Goal: Communication & Community: Answer question/provide support

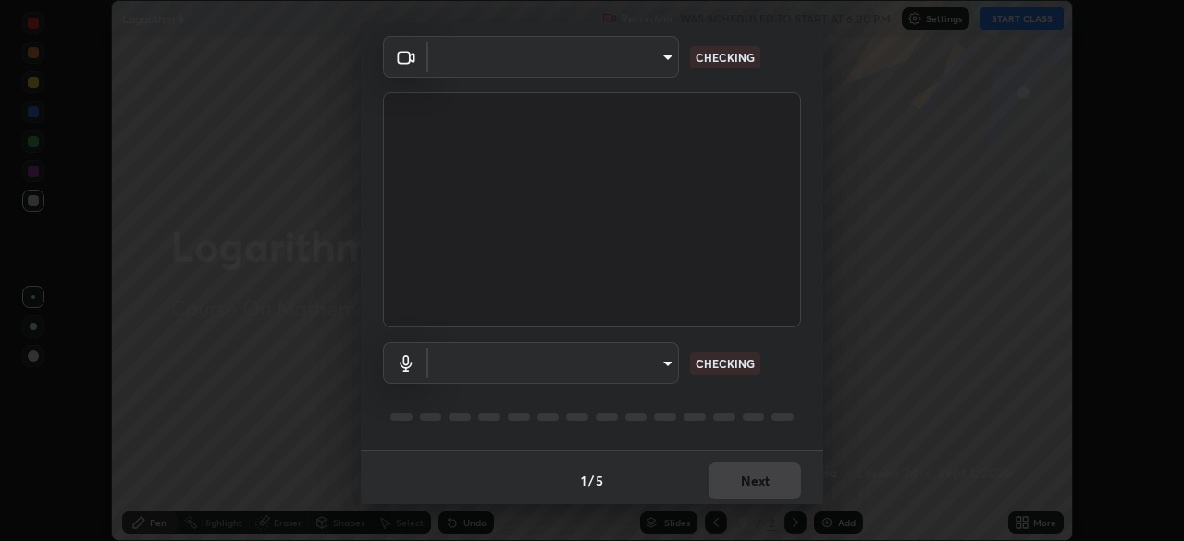
scroll to position [66, 0]
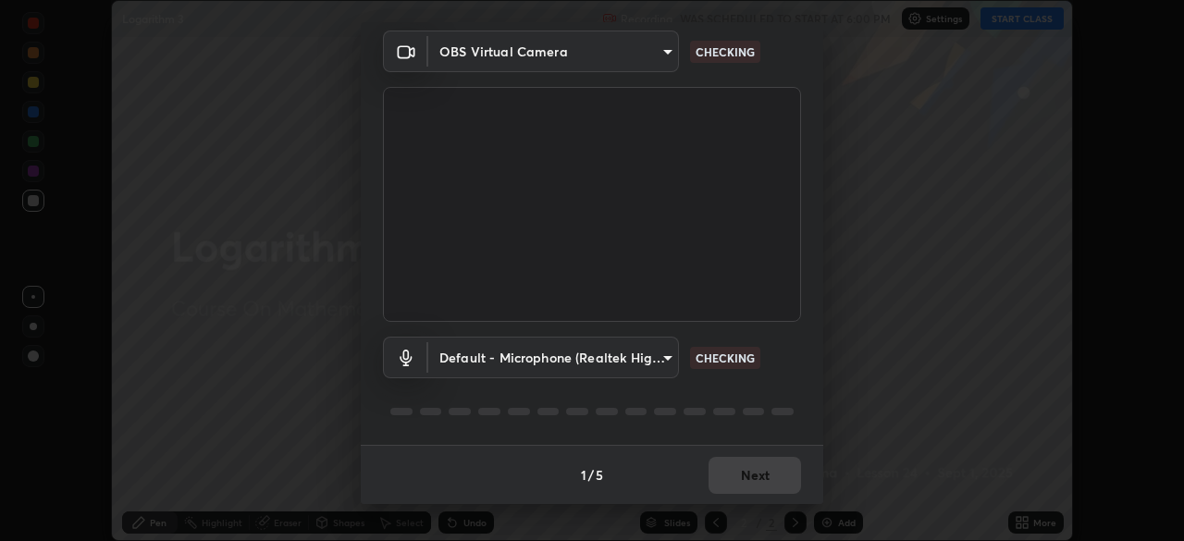
type input "45a9c953fc560ff4a06357cd143dcd85fc71fb1e664dcff5325b0048f3aa7c7e"
click at [663, 364] on body "Erase all Logarithm 3 Recording WAS SCHEDULED TO START AT 6:00 PM Settings STAR…" at bounding box center [592, 270] width 1184 height 541
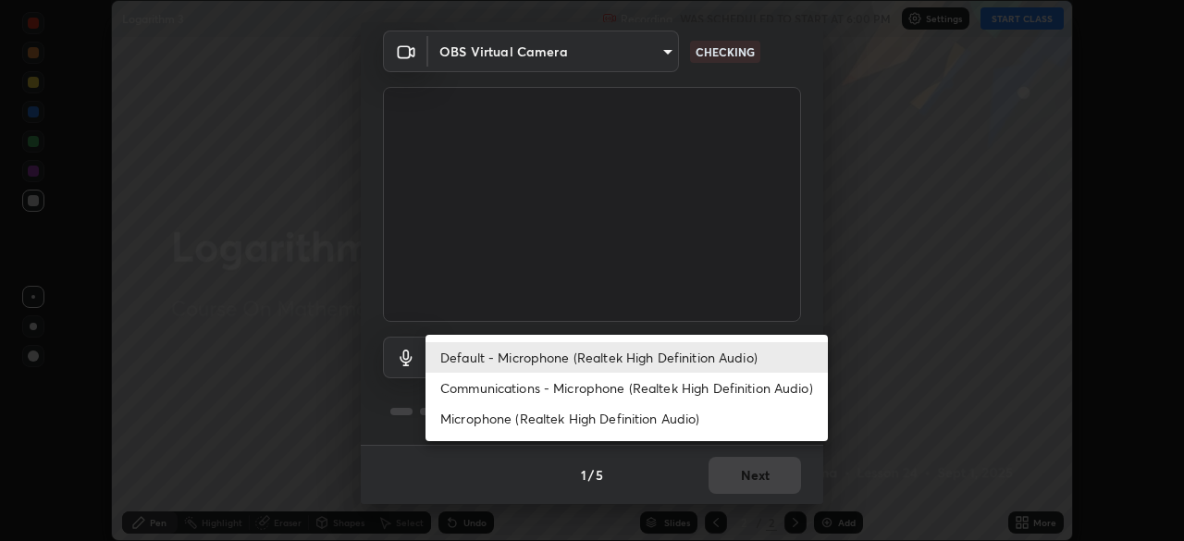
click at [643, 382] on li "Communications - Microphone (Realtek High Definition Audio)" at bounding box center [627, 388] width 402 height 31
type input "communications"
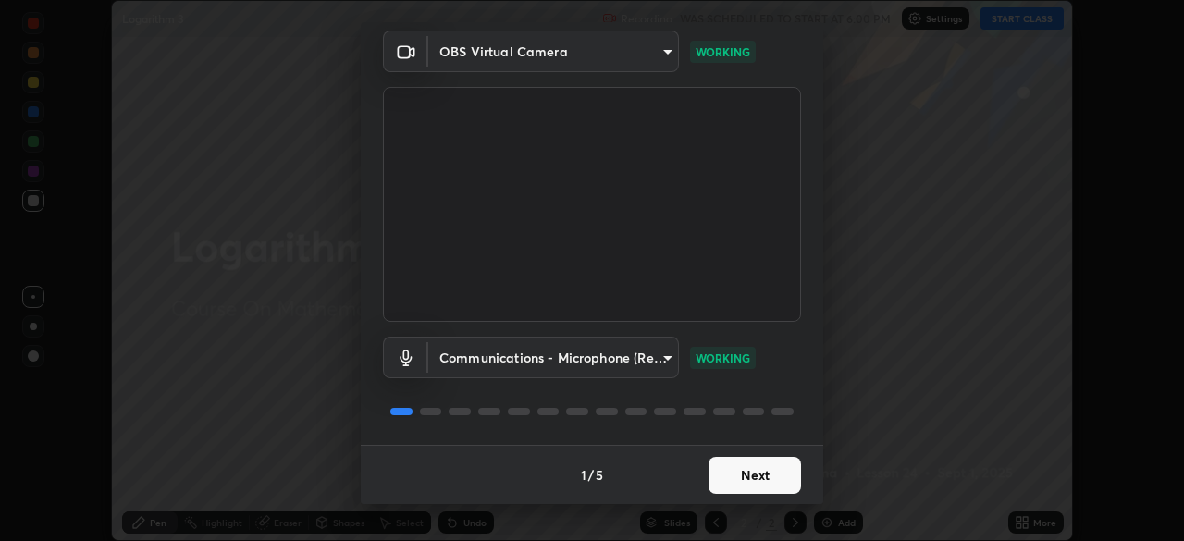
click at [763, 478] on button "Next" at bounding box center [755, 475] width 93 height 37
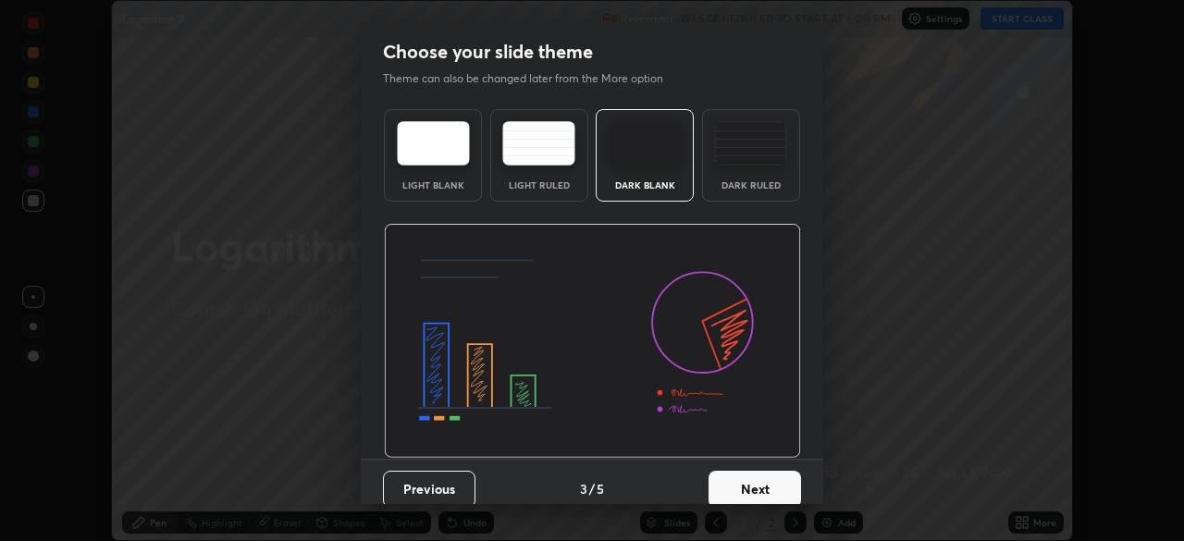
click at [744, 473] on button "Next" at bounding box center [755, 489] width 93 height 37
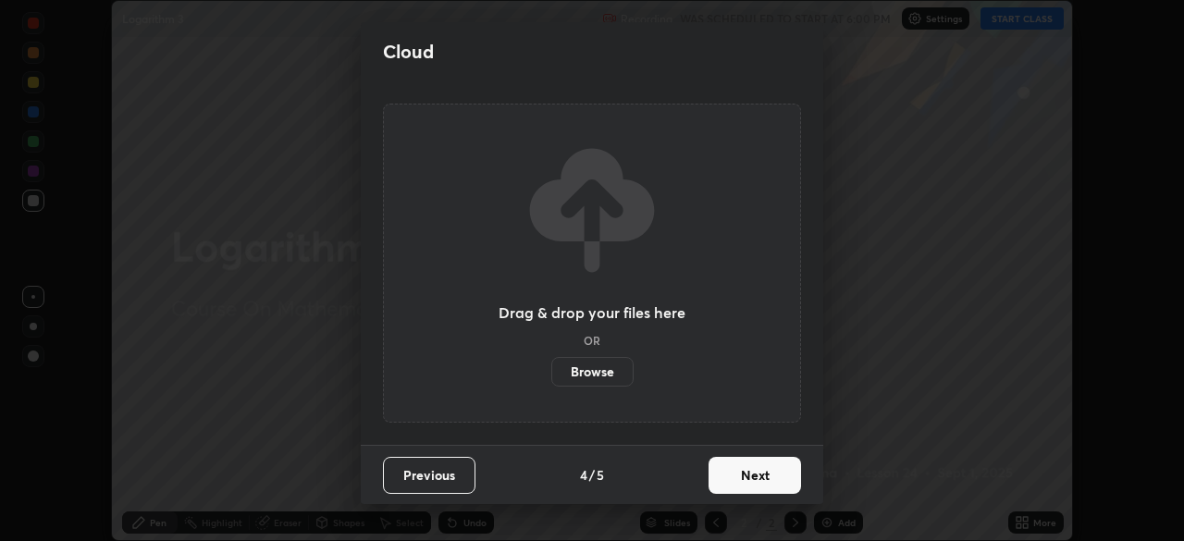
click at [747, 469] on button "Next" at bounding box center [755, 475] width 93 height 37
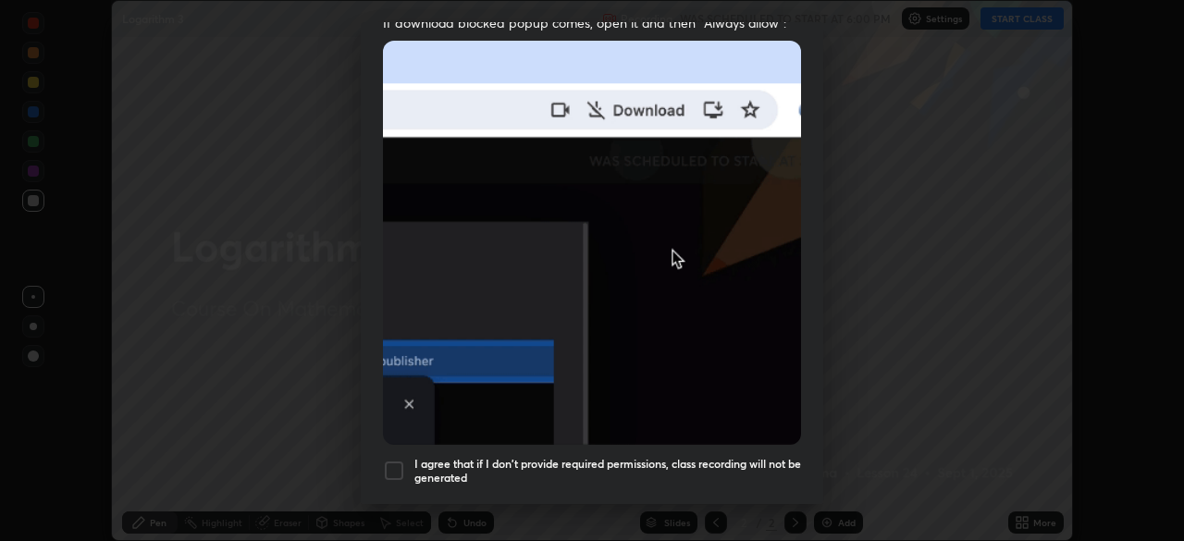
scroll to position [394, 0]
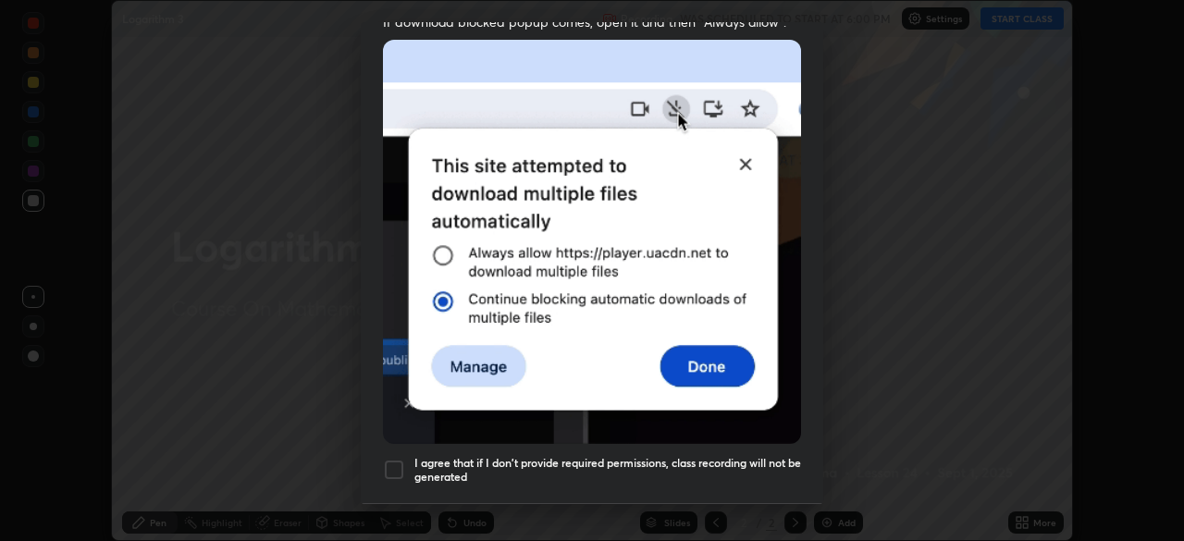
click at [395, 460] on div at bounding box center [394, 470] width 22 height 22
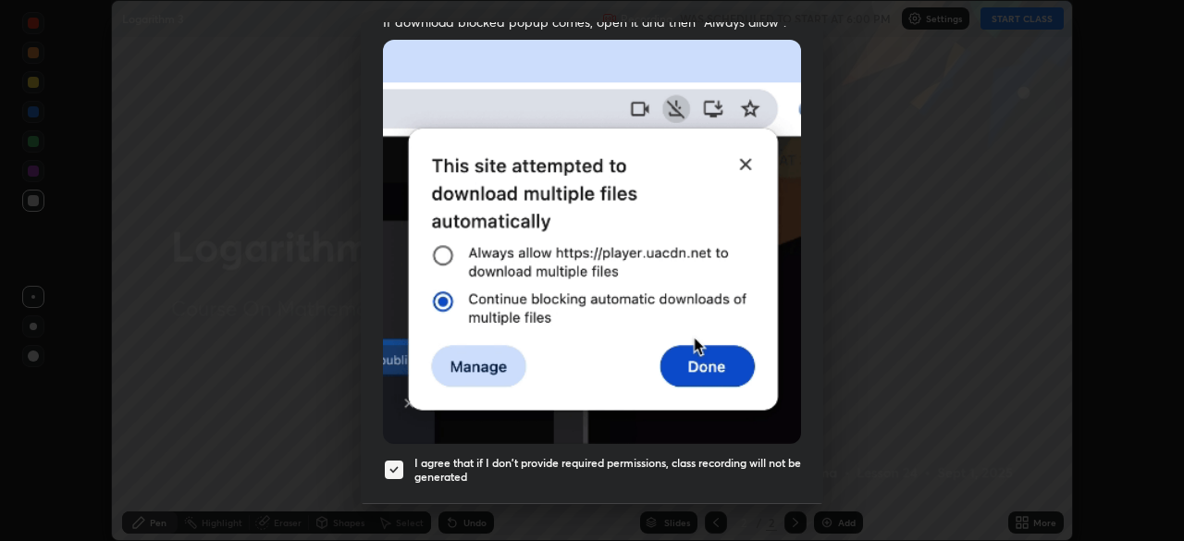
click at [745, 509] on div "Allow automatic downloads Please provide the following download permissions to …" at bounding box center [592, 270] width 1184 height 541
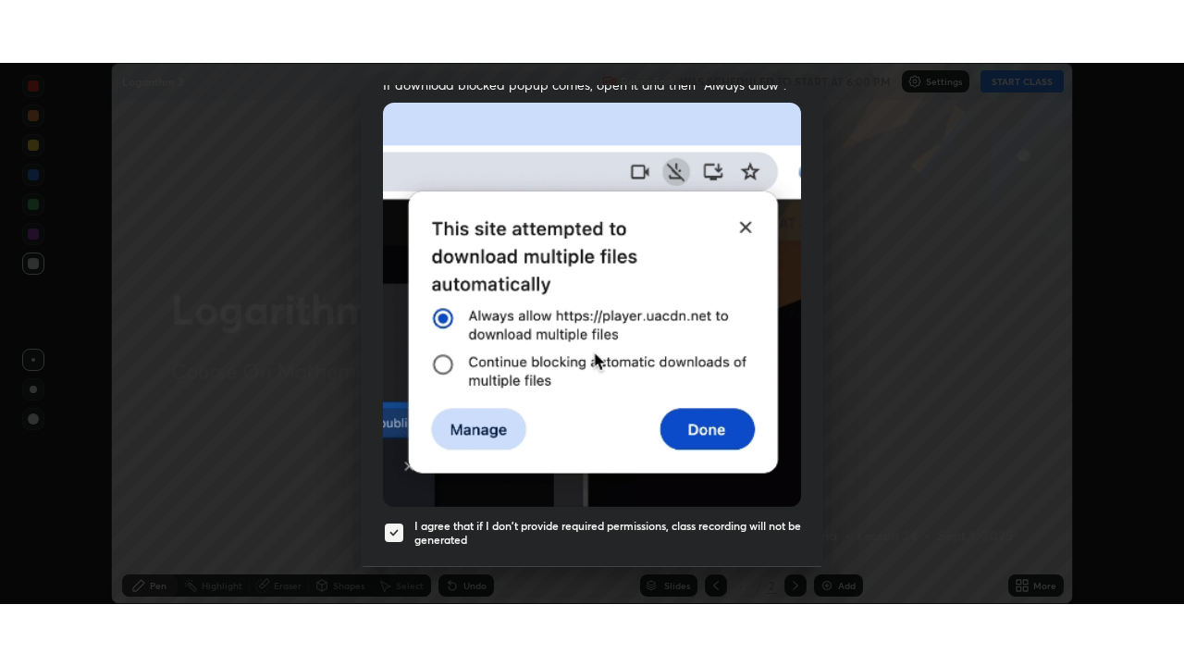
scroll to position [443, 0]
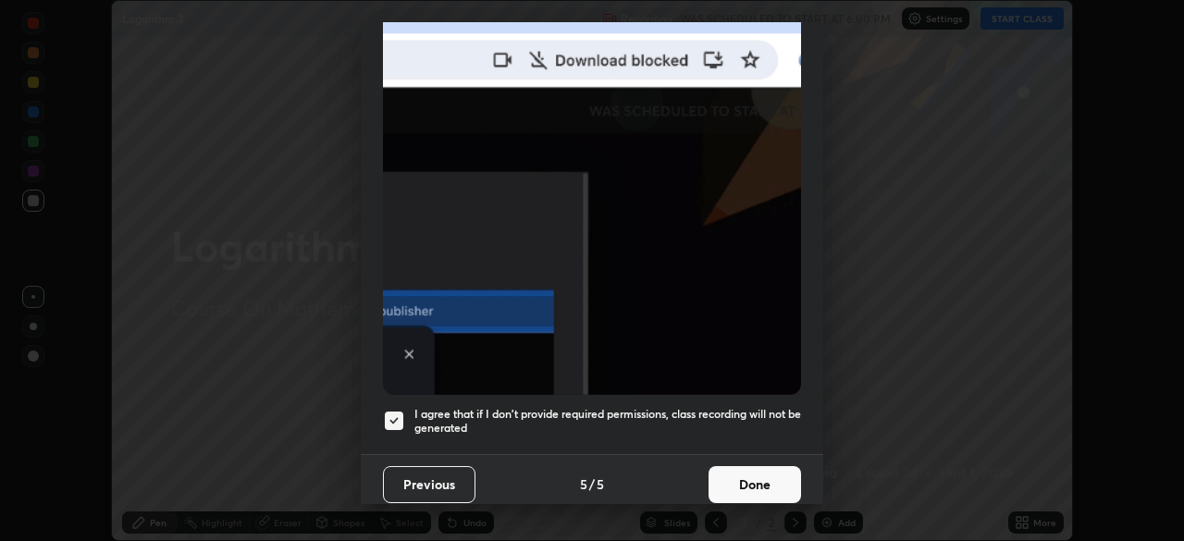
click at [768, 471] on button "Done" at bounding box center [755, 484] width 93 height 37
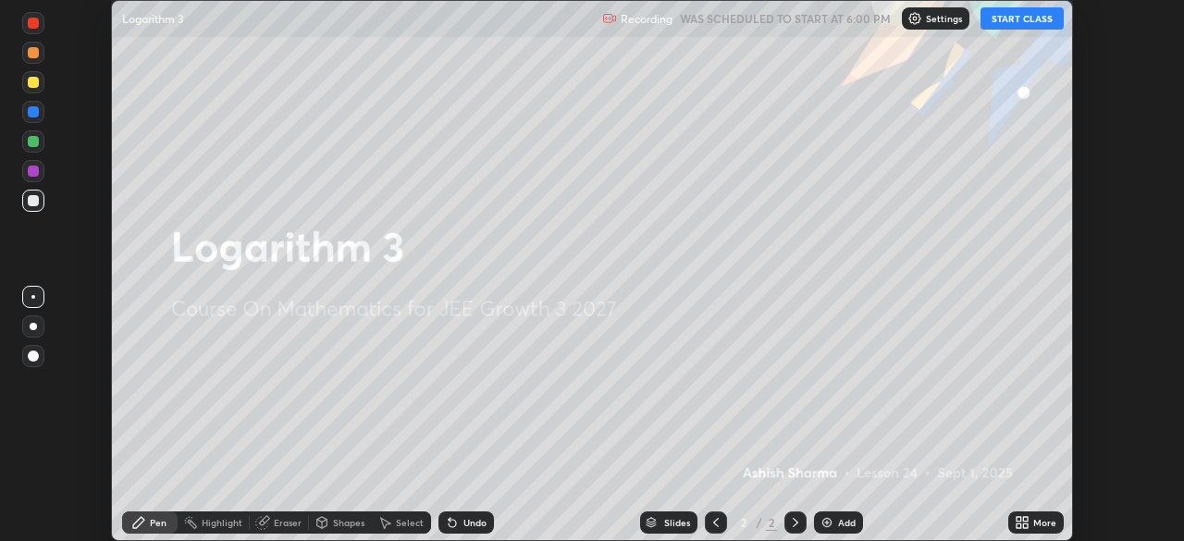
click at [1037, 20] on button "START CLASS" at bounding box center [1022, 18] width 83 height 22
click at [1034, 522] on div "More" at bounding box center [1044, 522] width 23 height 9
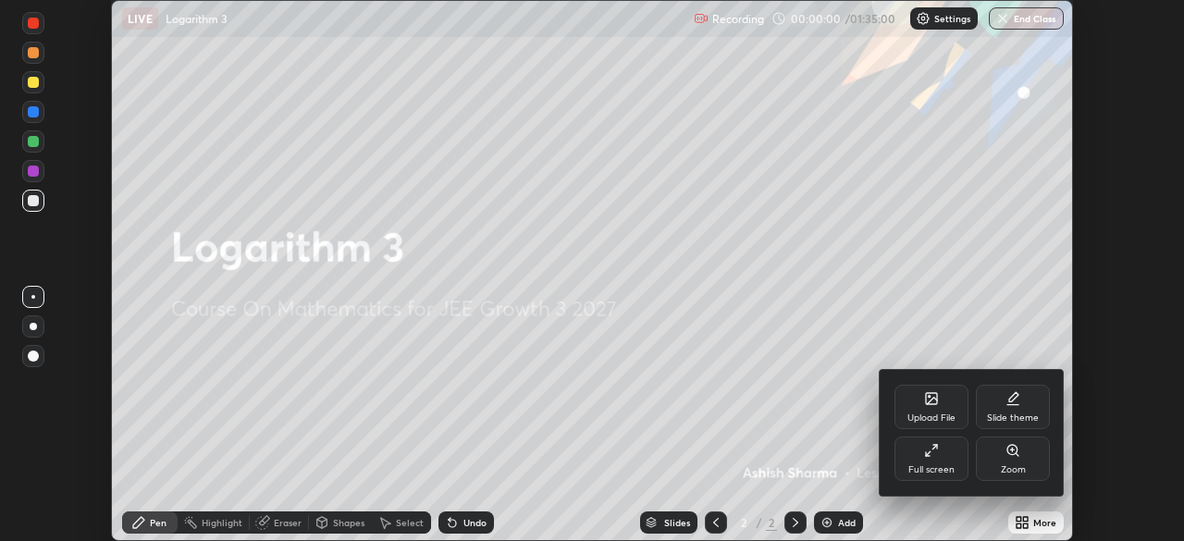
click at [921, 447] on div "Full screen" at bounding box center [932, 459] width 74 height 44
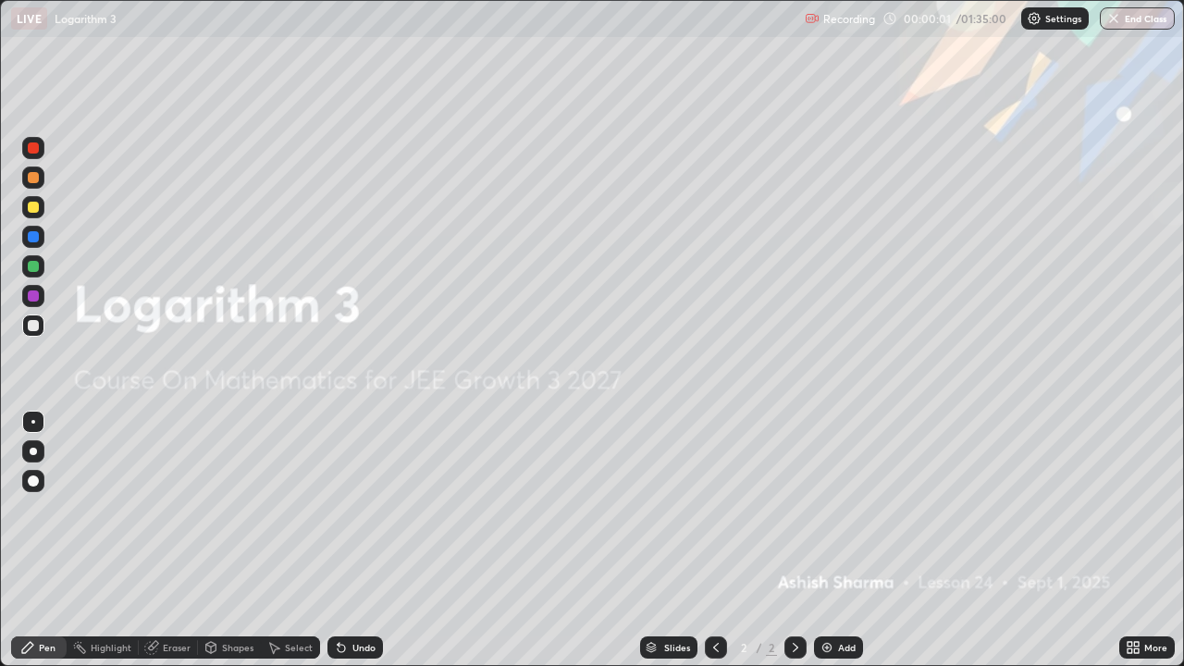
scroll to position [666, 1184]
click at [828, 540] on div "Add" at bounding box center [838, 648] width 49 height 22
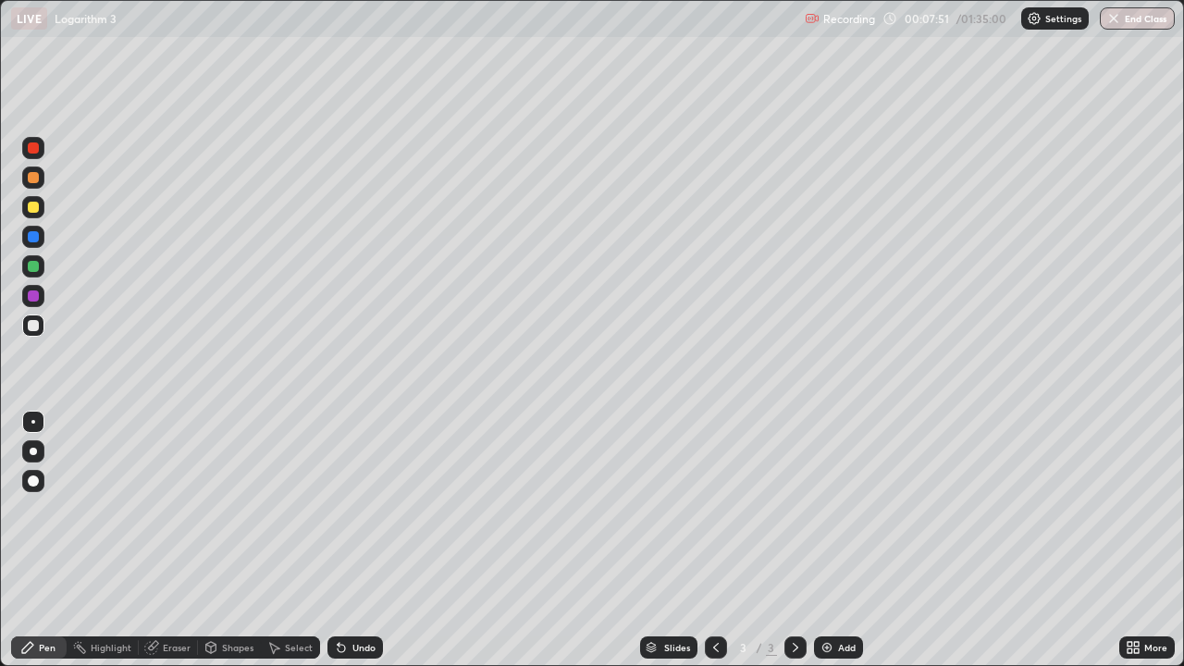
click at [843, 540] on div "Add" at bounding box center [847, 647] width 18 height 9
click at [362, 540] on div "Undo" at bounding box center [356, 648] width 56 height 22
click at [363, 540] on div "Undo" at bounding box center [356, 648] width 56 height 22
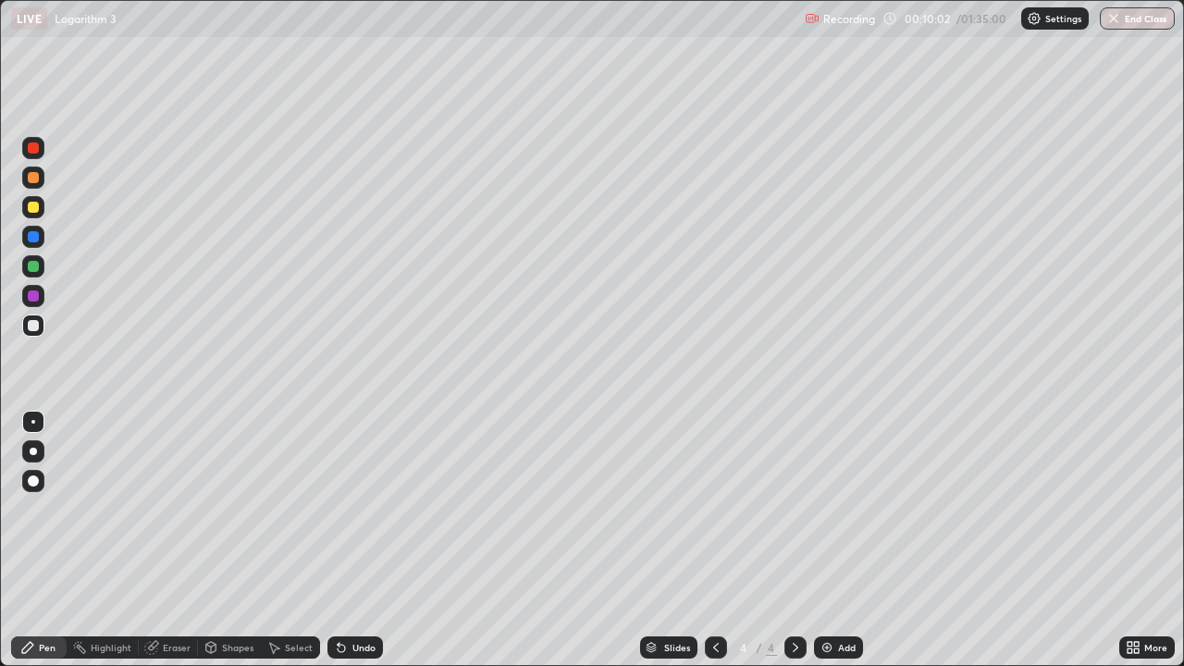
click at [364, 540] on div "Undo" at bounding box center [356, 648] width 56 height 22
click at [365, 540] on div "Undo" at bounding box center [356, 648] width 56 height 22
click at [30, 267] on div at bounding box center [33, 266] width 11 height 11
click at [823, 540] on img at bounding box center [827, 647] width 15 height 15
click at [34, 331] on div at bounding box center [33, 326] width 22 height 22
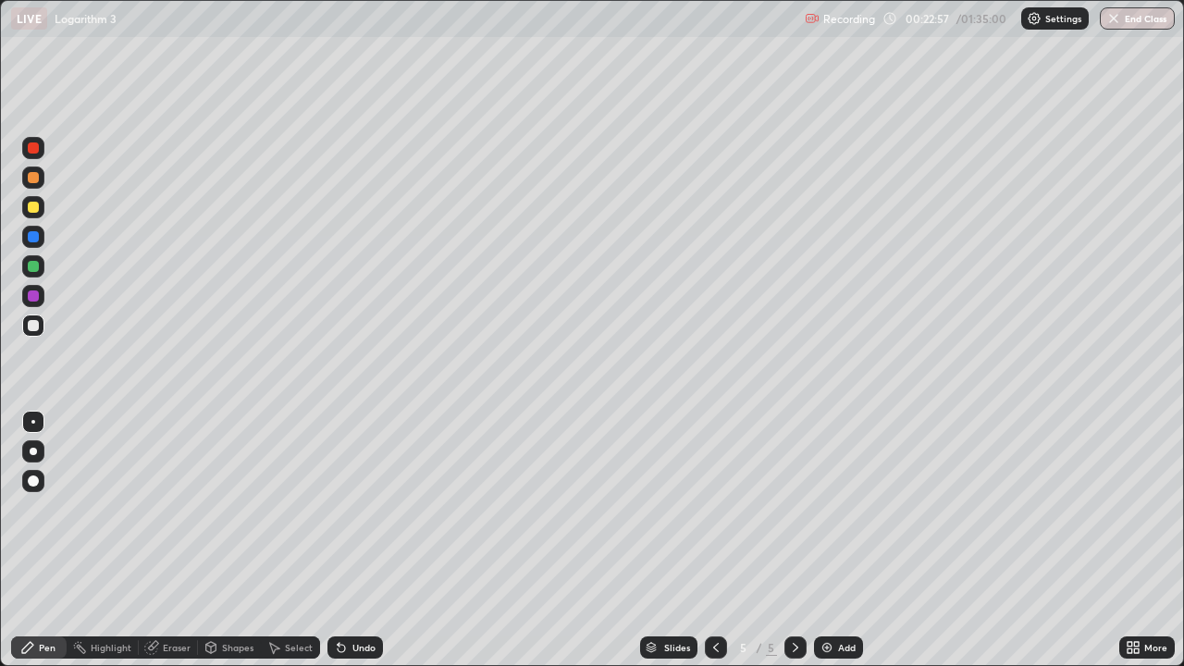
click at [33, 267] on div at bounding box center [33, 266] width 11 height 11
click at [31, 326] on div at bounding box center [33, 325] width 11 height 11
click at [29, 269] on div at bounding box center [33, 266] width 11 height 11
click at [845, 540] on div "Add" at bounding box center [847, 647] width 18 height 9
click at [33, 323] on div at bounding box center [33, 325] width 11 height 11
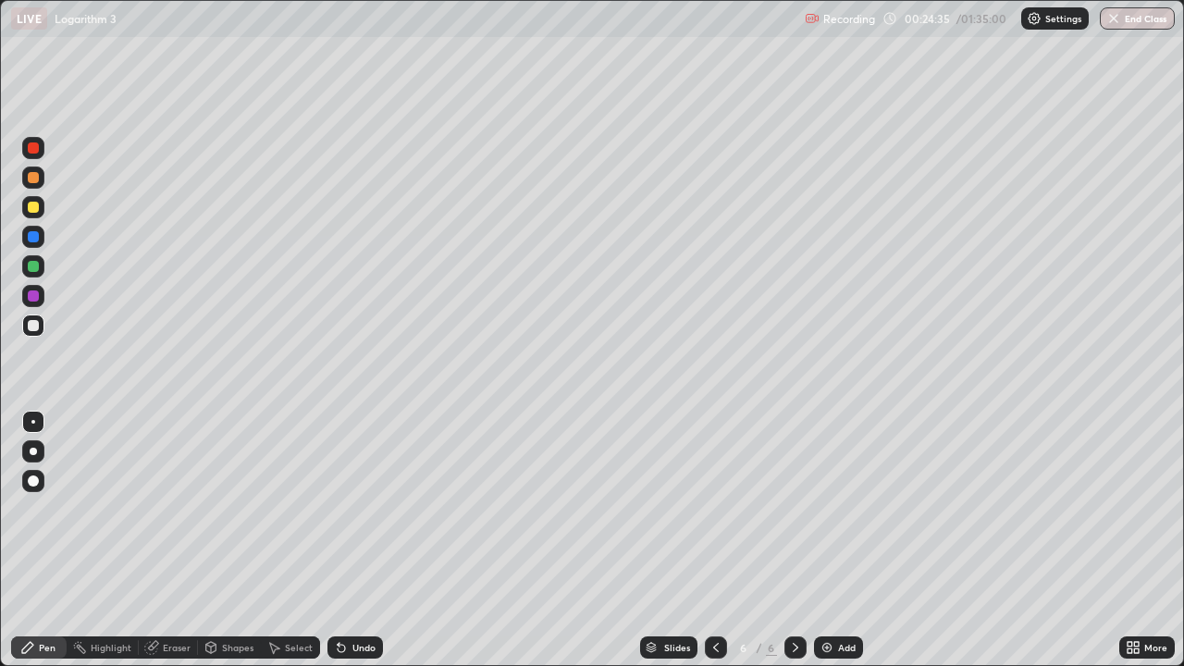
click at [30, 326] on div at bounding box center [33, 325] width 11 height 11
click at [31, 266] on div at bounding box center [33, 266] width 11 height 11
click at [357, 540] on div "Undo" at bounding box center [363, 647] width 23 height 9
click at [33, 325] on div at bounding box center [33, 325] width 11 height 11
click at [32, 268] on div at bounding box center [33, 266] width 11 height 11
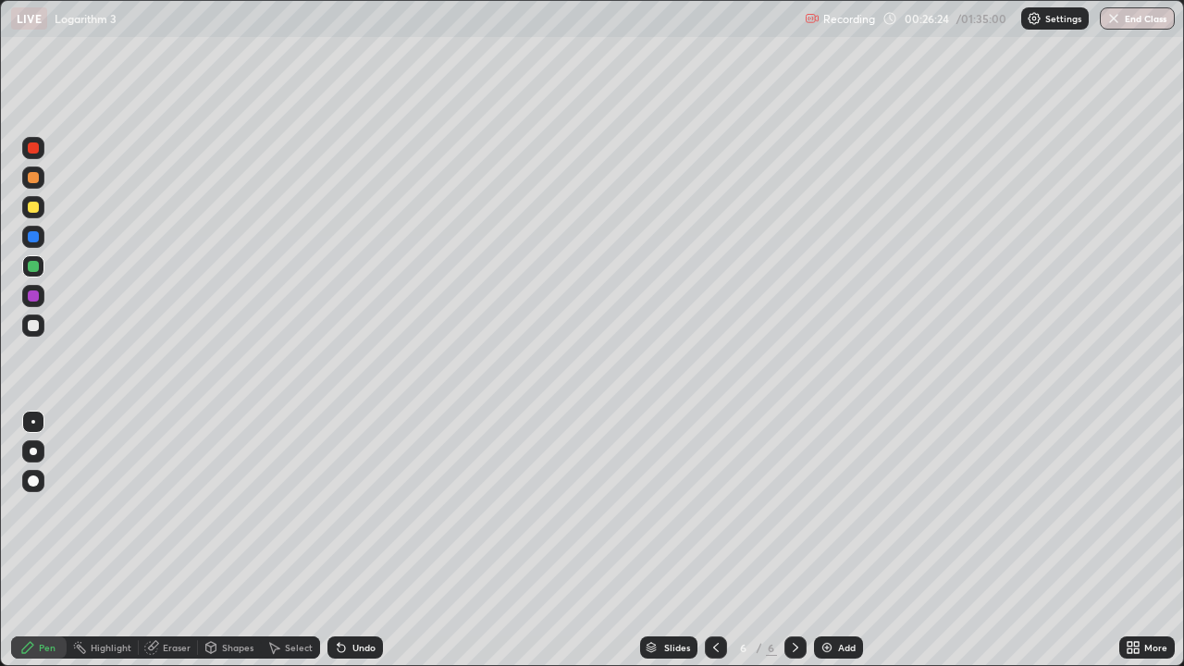
click at [443, 540] on div "Slides 6 / 6 Add" at bounding box center [751, 647] width 736 height 37
click at [473, 540] on div "Slides 6 / 6 Add" at bounding box center [751, 647] width 736 height 37
click at [840, 540] on div "Add" at bounding box center [847, 647] width 18 height 9
click at [31, 322] on div at bounding box center [33, 325] width 11 height 11
click at [170, 540] on div "Eraser" at bounding box center [177, 647] width 28 height 9
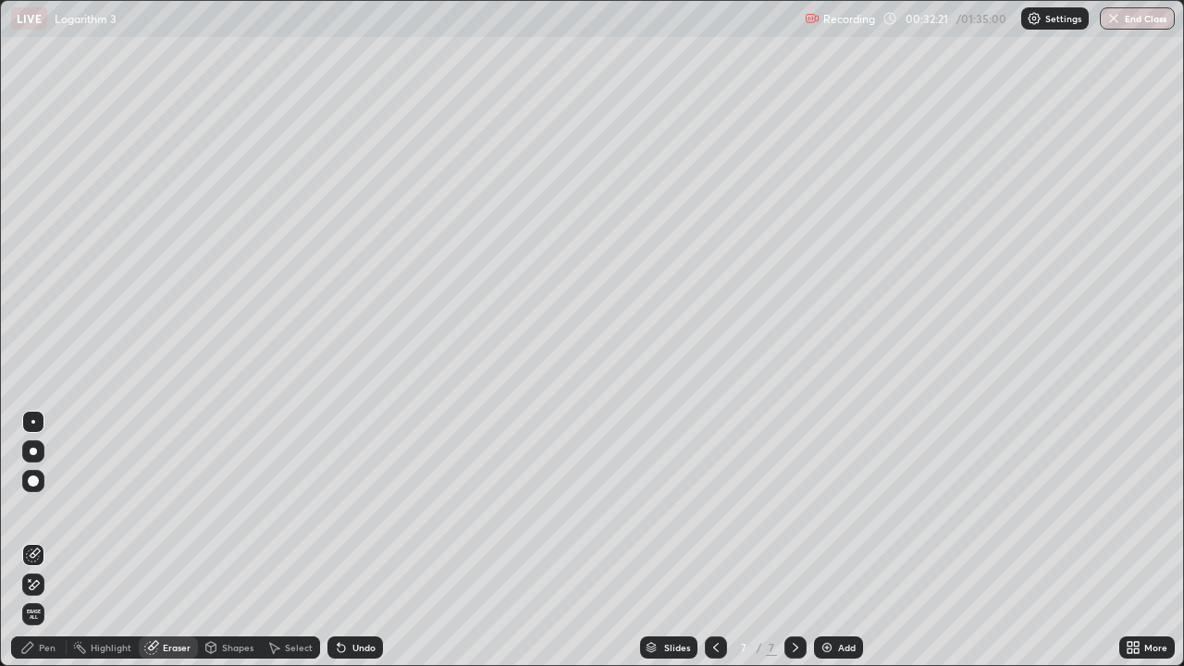
click at [841, 540] on div "Add" at bounding box center [847, 647] width 18 height 9
click at [49, 540] on div "Pen" at bounding box center [47, 647] width 17 height 9
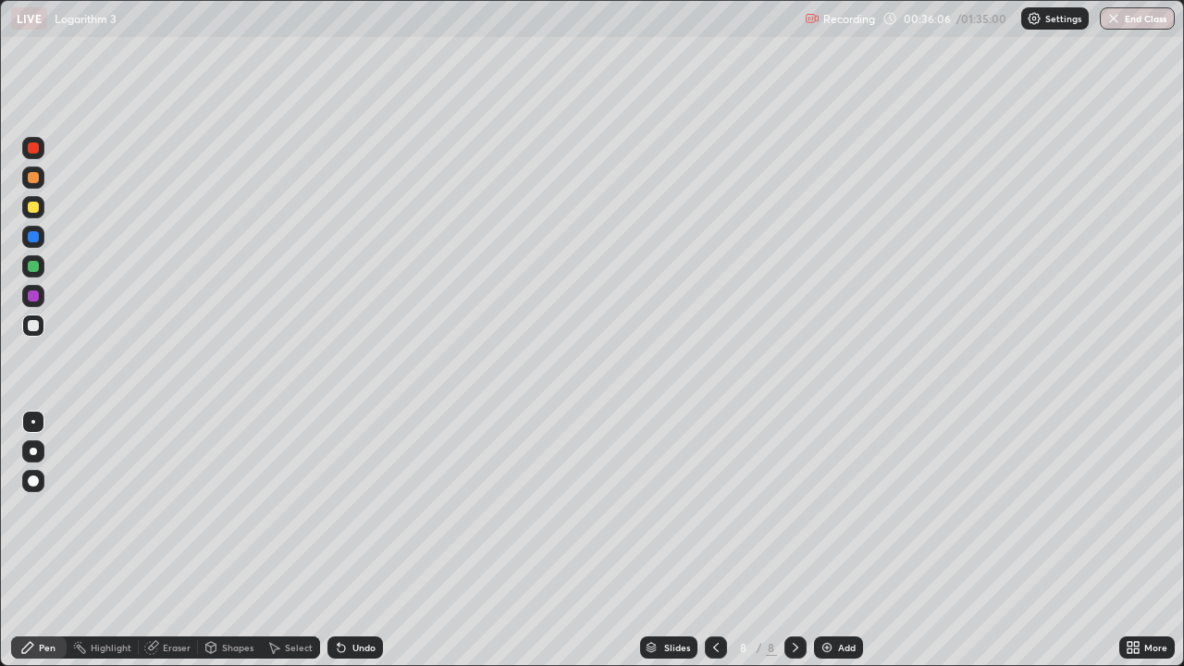
click at [33, 273] on div at bounding box center [33, 266] width 22 height 22
click at [845, 540] on div "Add" at bounding box center [847, 647] width 18 height 9
click at [32, 323] on div at bounding box center [33, 325] width 11 height 11
click at [358, 540] on div "Undo" at bounding box center [363, 647] width 23 height 9
click at [40, 263] on div at bounding box center [33, 266] width 22 height 22
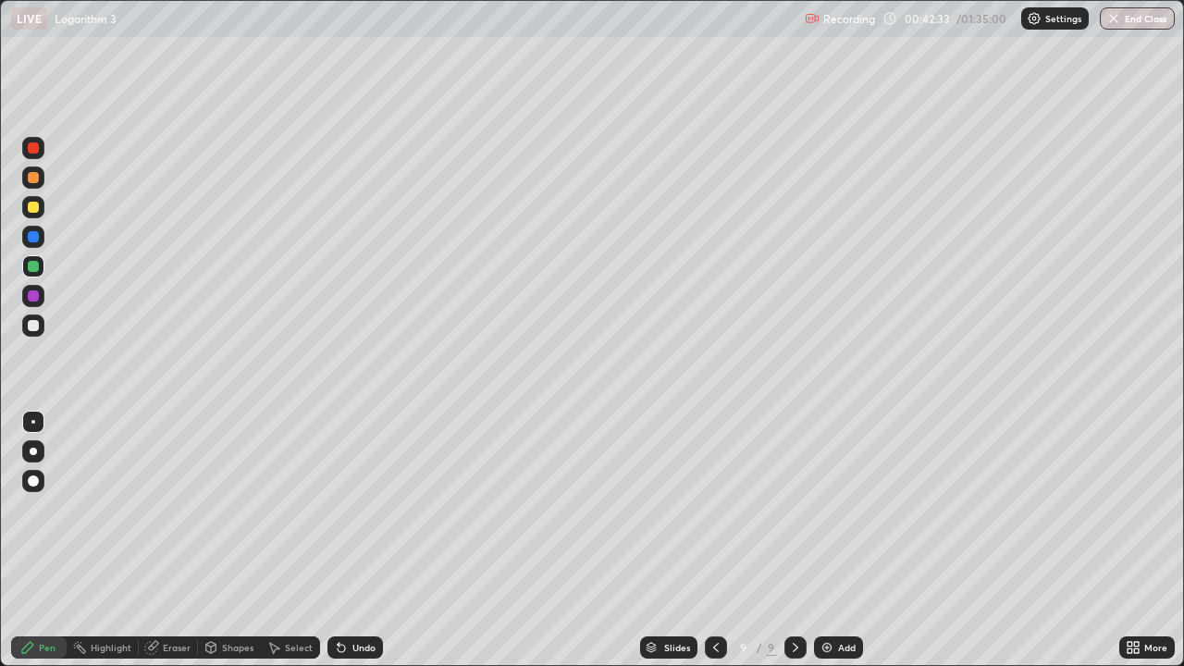
click at [170, 540] on div "Eraser" at bounding box center [177, 647] width 28 height 9
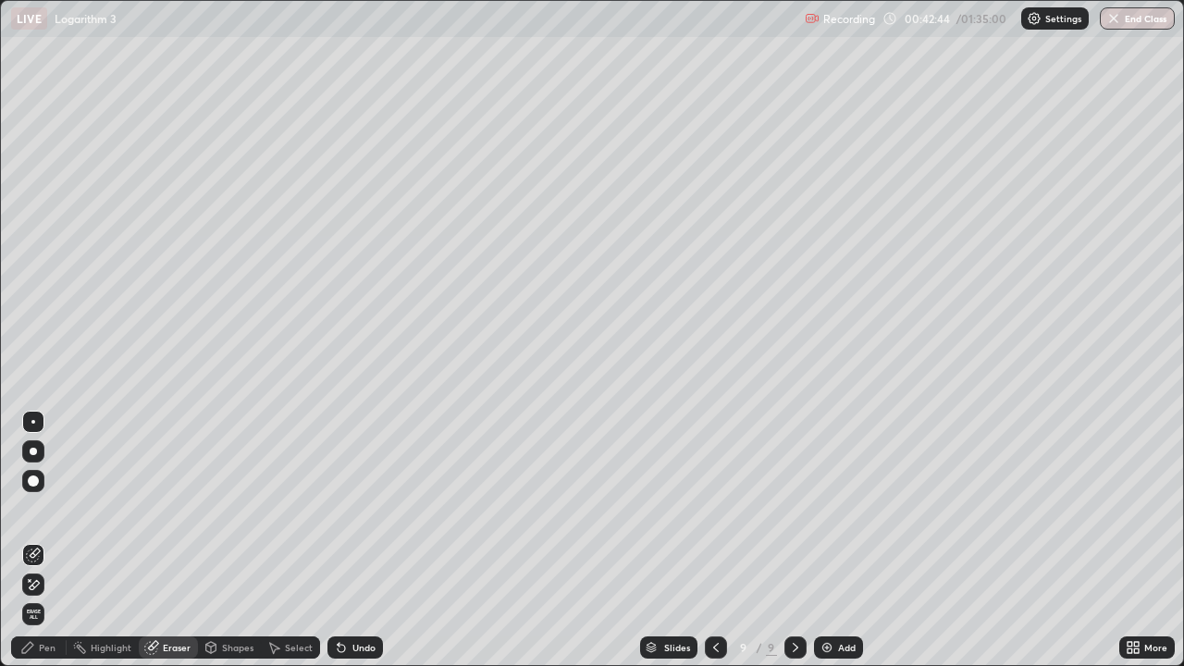
click at [51, 540] on div "Pen" at bounding box center [47, 647] width 17 height 9
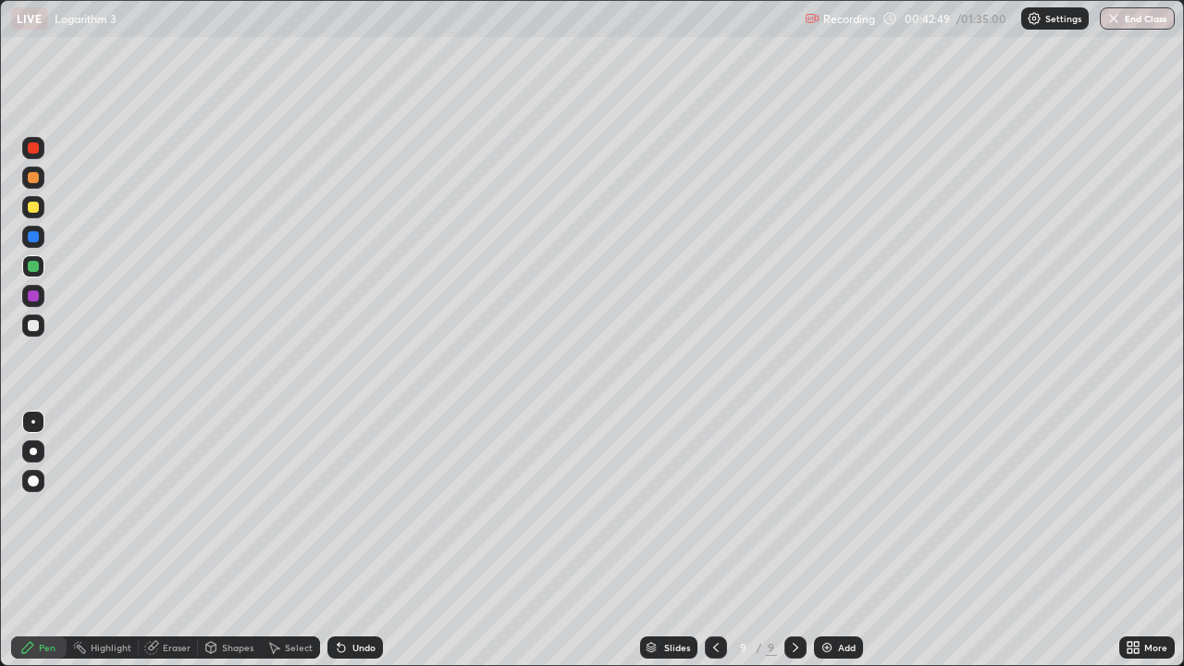
click at [165, 540] on div "Eraser" at bounding box center [177, 647] width 28 height 9
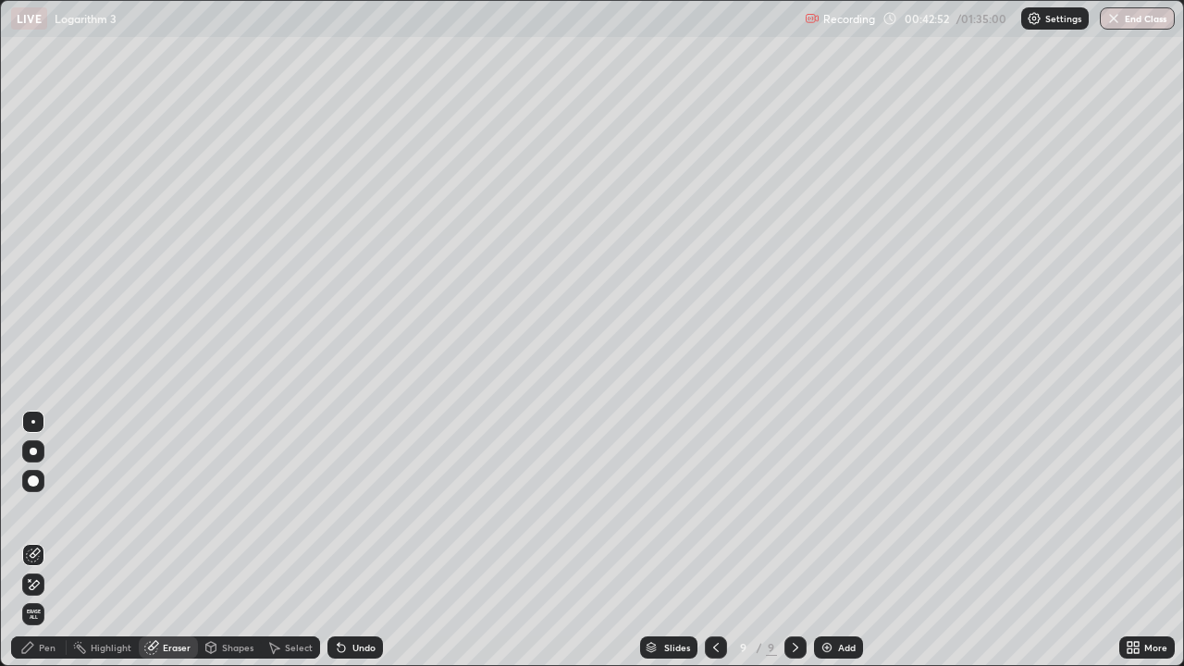
click at [45, 540] on div "Pen" at bounding box center [47, 647] width 17 height 9
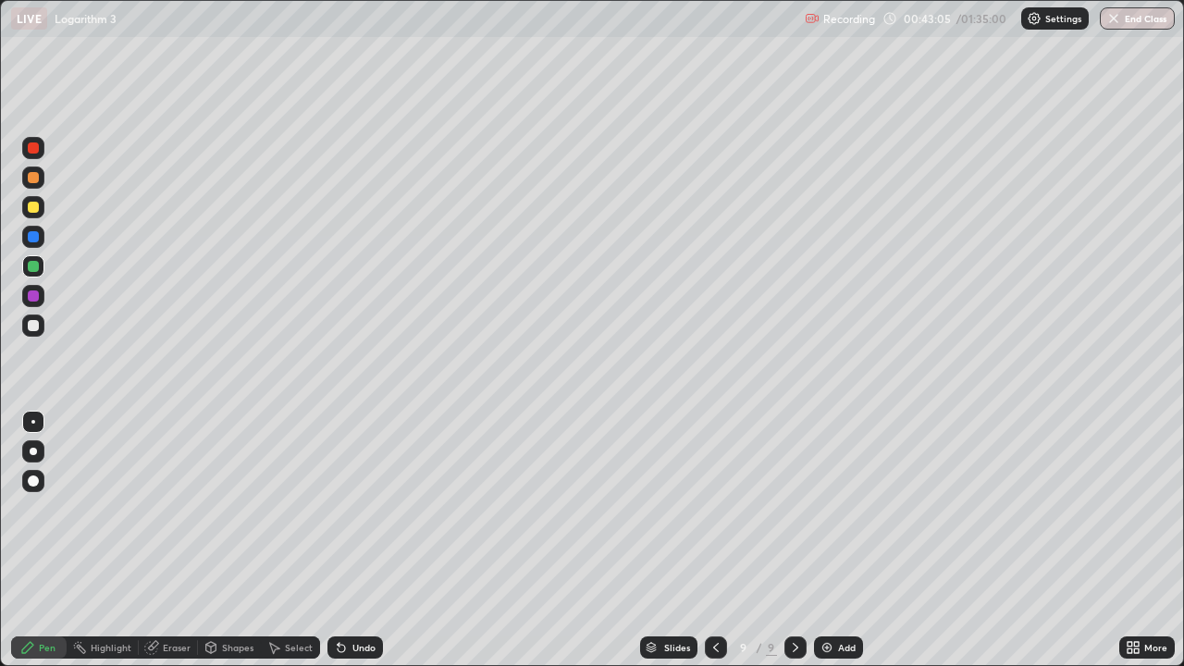
click at [177, 540] on div "Eraser" at bounding box center [177, 647] width 28 height 9
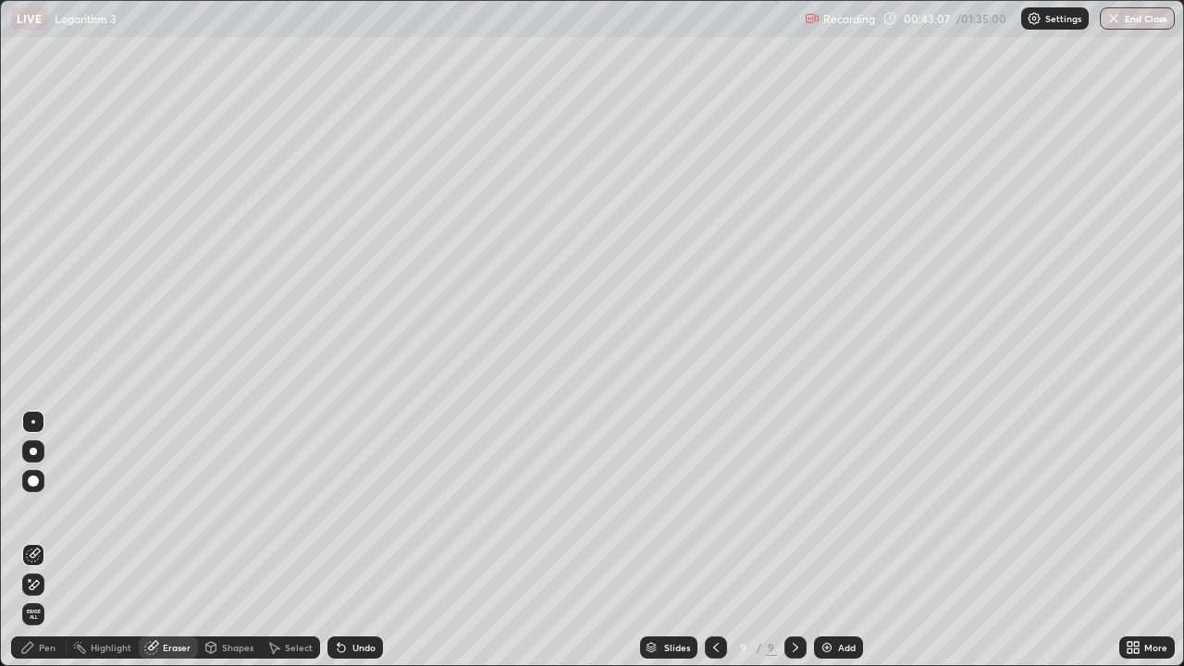
click at [47, 540] on div "Pen" at bounding box center [47, 647] width 17 height 9
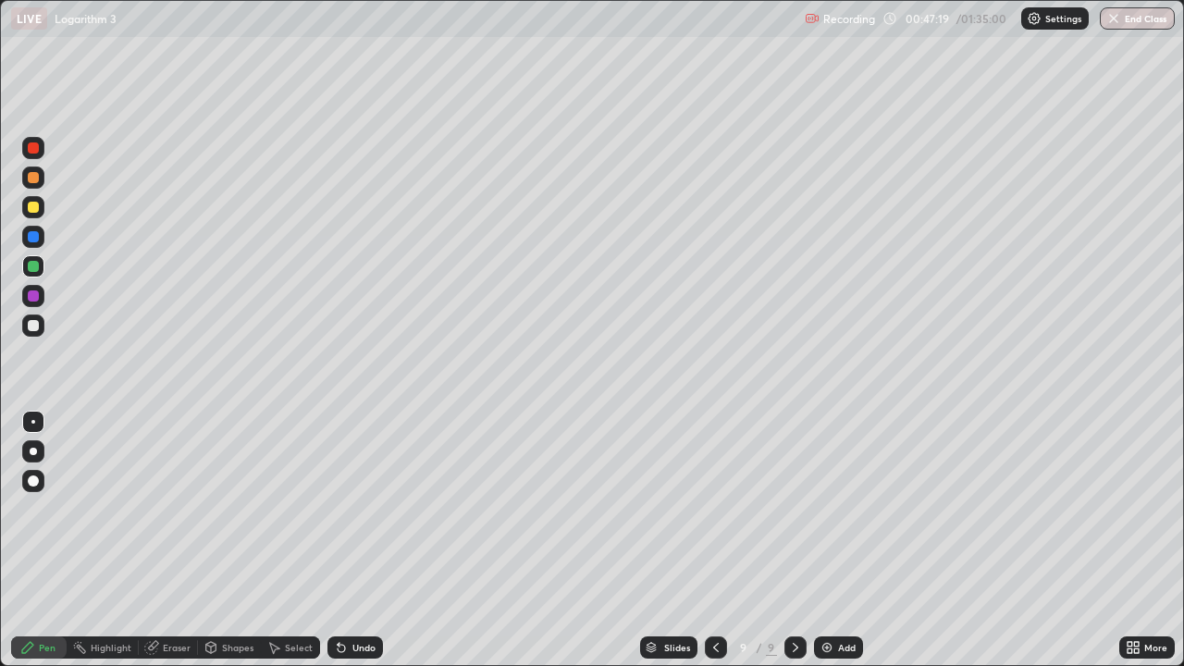
click at [173, 540] on div "Eraser" at bounding box center [177, 647] width 28 height 9
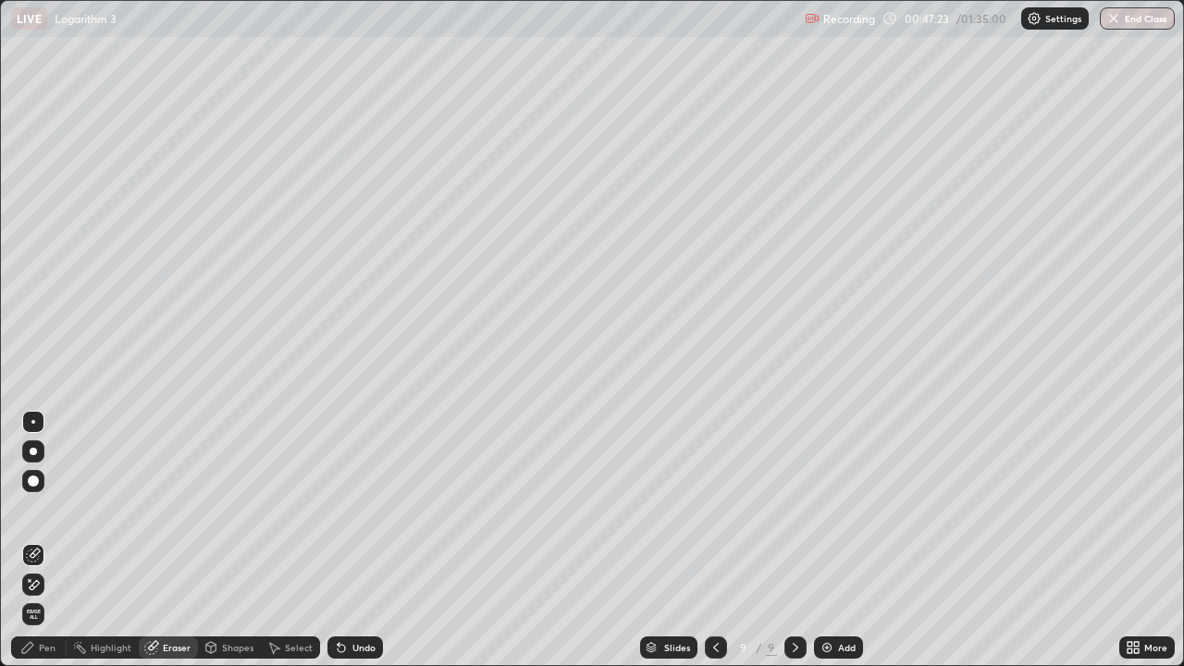
click at [45, 540] on div "Pen" at bounding box center [47, 647] width 17 height 9
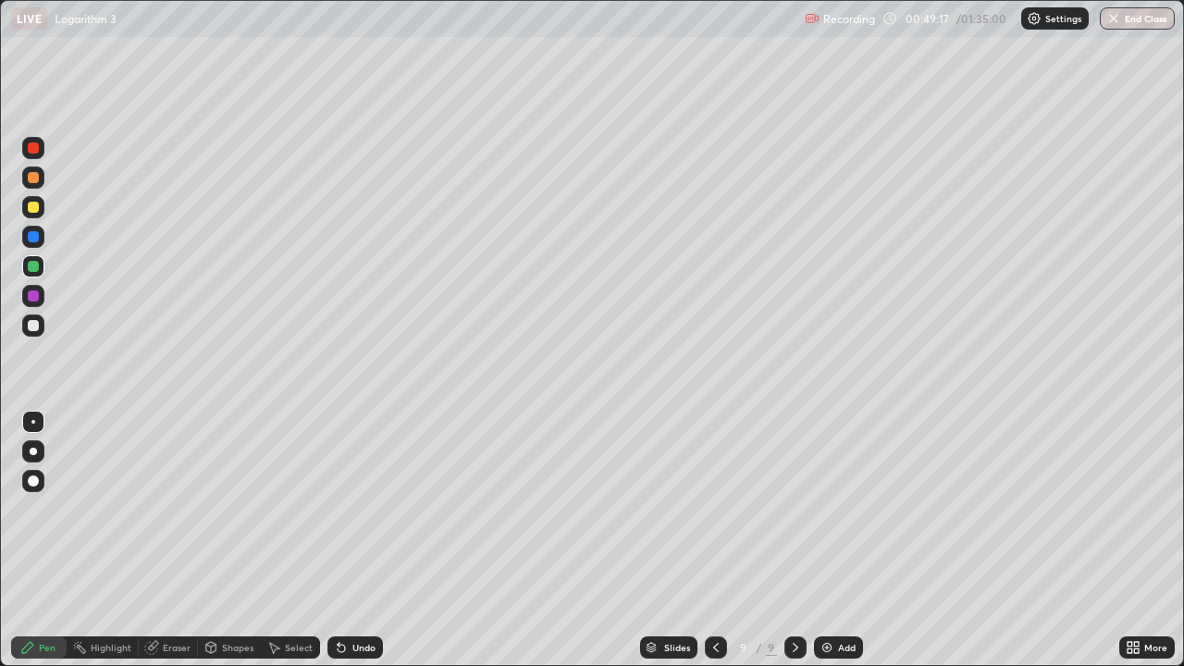
click at [837, 540] on div "Add" at bounding box center [838, 648] width 49 height 22
click at [31, 325] on div at bounding box center [33, 325] width 11 height 11
click at [358, 540] on div "Undo" at bounding box center [363, 647] width 23 height 9
click at [365, 540] on div "Undo" at bounding box center [363, 647] width 23 height 9
click at [347, 540] on div "Undo" at bounding box center [356, 648] width 56 height 22
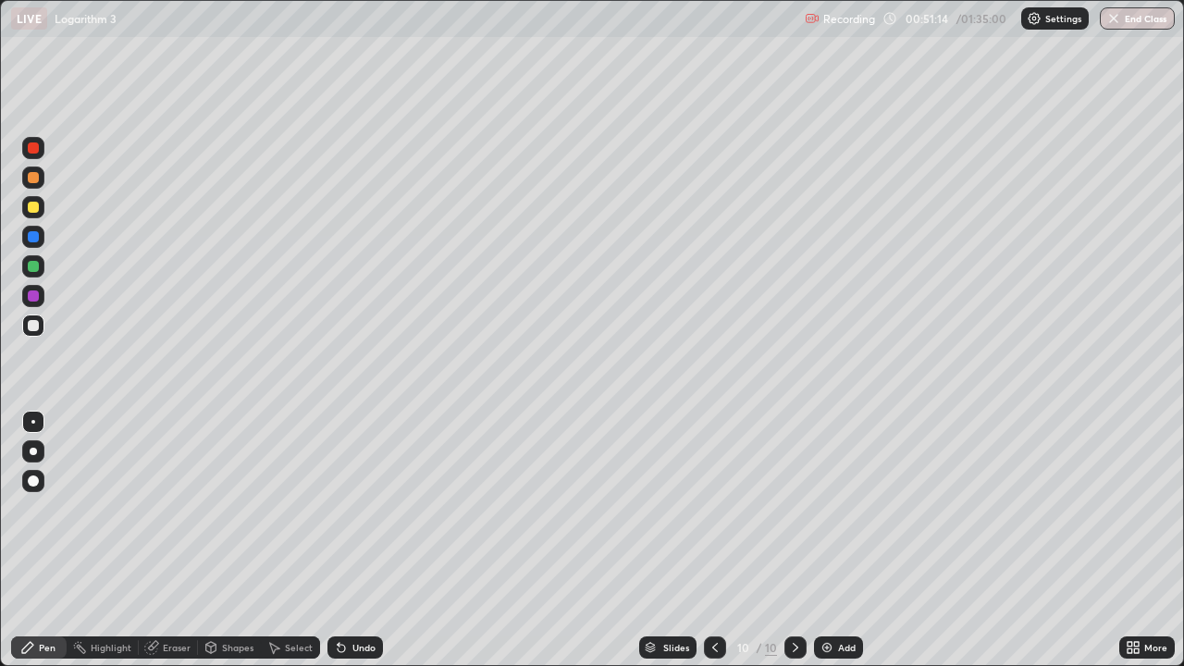
click at [352, 540] on div "Undo" at bounding box center [363, 647] width 23 height 9
click at [360, 540] on div "Undo" at bounding box center [363, 647] width 23 height 9
click at [31, 267] on div at bounding box center [33, 266] width 11 height 11
click at [770, 540] on div "10 / 10" at bounding box center [755, 647] width 103 height 37
click at [776, 540] on div "10 / 10" at bounding box center [755, 647] width 103 height 37
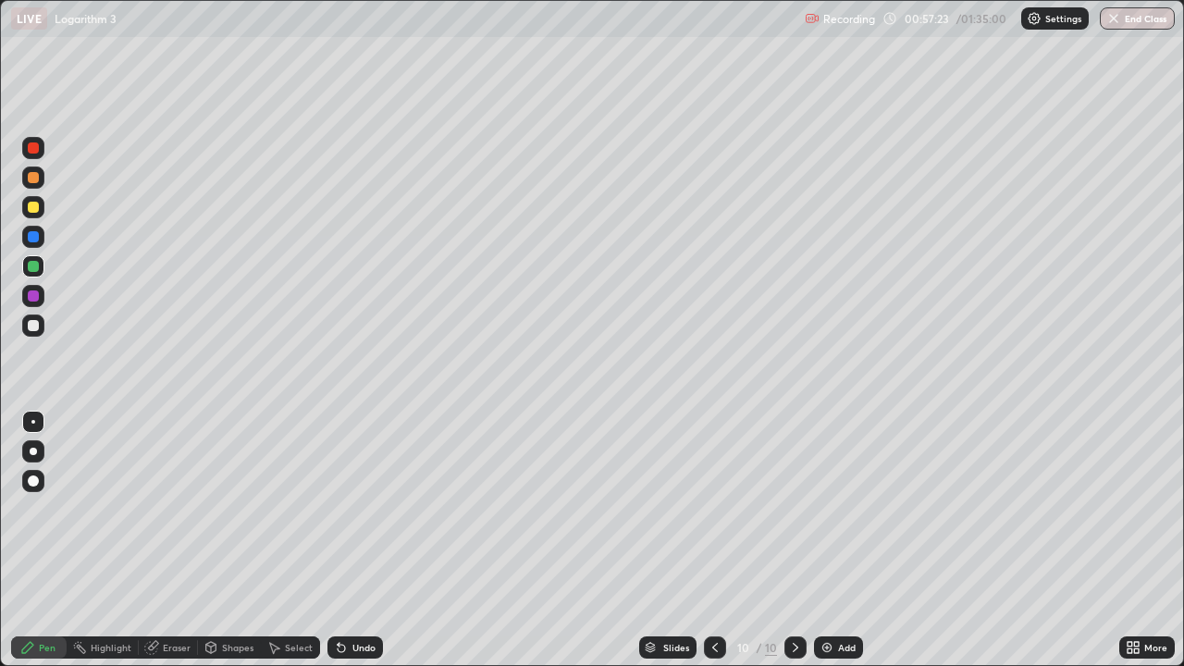
click at [797, 540] on div at bounding box center [796, 647] width 22 height 37
click at [849, 540] on div "Slides 10 / 10 Add" at bounding box center [751, 647] width 736 height 37
click at [859, 540] on div "Slides 10 / 10 Add" at bounding box center [751, 647] width 736 height 37
click at [879, 540] on div "Slides 10 / 10 Add" at bounding box center [751, 647] width 736 height 37
click at [886, 540] on div "Slides 10 / 10 Add" at bounding box center [751, 647] width 736 height 37
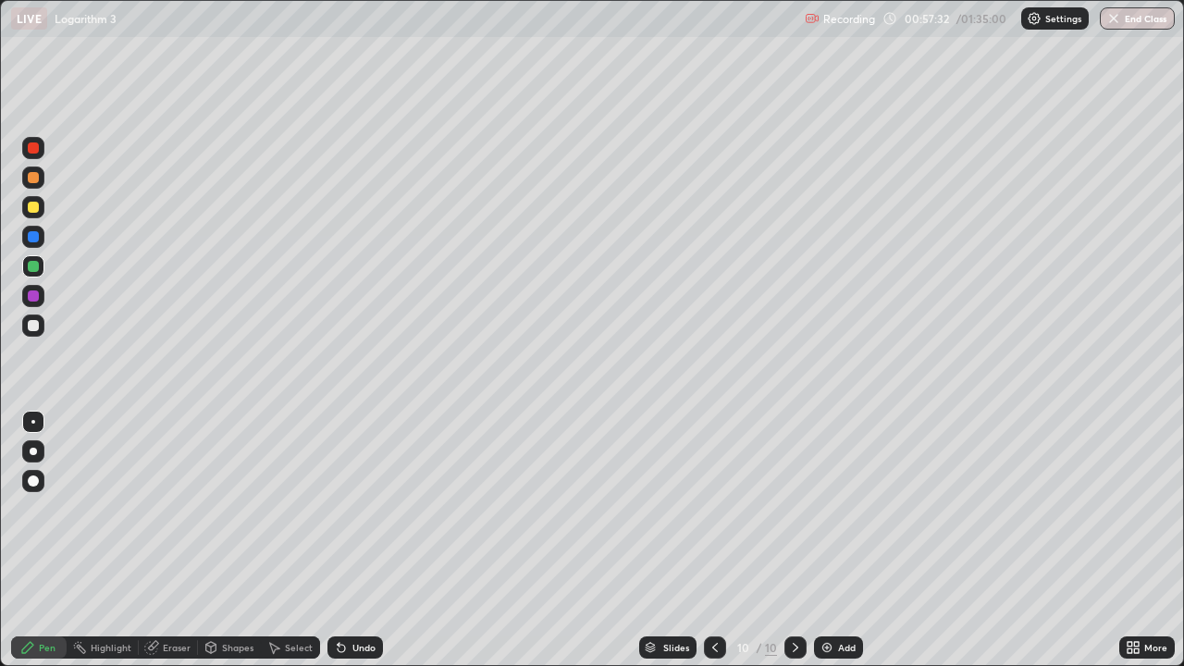
click at [896, 540] on div "Slides 10 / 10 Add" at bounding box center [751, 647] width 736 height 37
click at [844, 540] on div "Add" at bounding box center [847, 647] width 18 height 9
click at [372, 540] on div "Undo" at bounding box center [363, 647] width 23 height 9
click at [712, 540] on icon at bounding box center [716, 647] width 15 height 15
click at [793, 540] on icon at bounding box center [796, 647] width 6 height 9
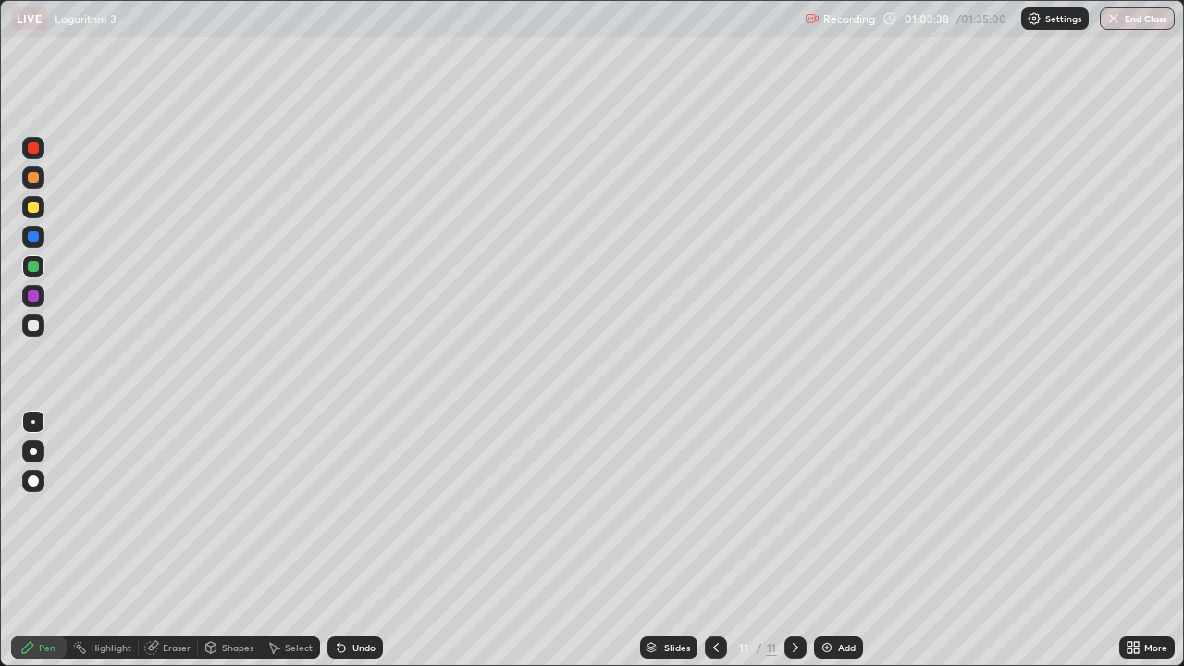
click at [833, 540] on div "Add" at bounding box center [838, 648] width 49 height 22
click at [359, 540] on div "Undo" at bounding box center [363, 647] width 23 height 9
click at [360, 540] on div "Undo" at bounding box center [356, 648] width 56 height 22
click at [354, 540] on div "Undo" at bounding box center [351, 647] width 63 height 37
click at [29, 327] on div at bounding box center [33, 325] width 11 height 11
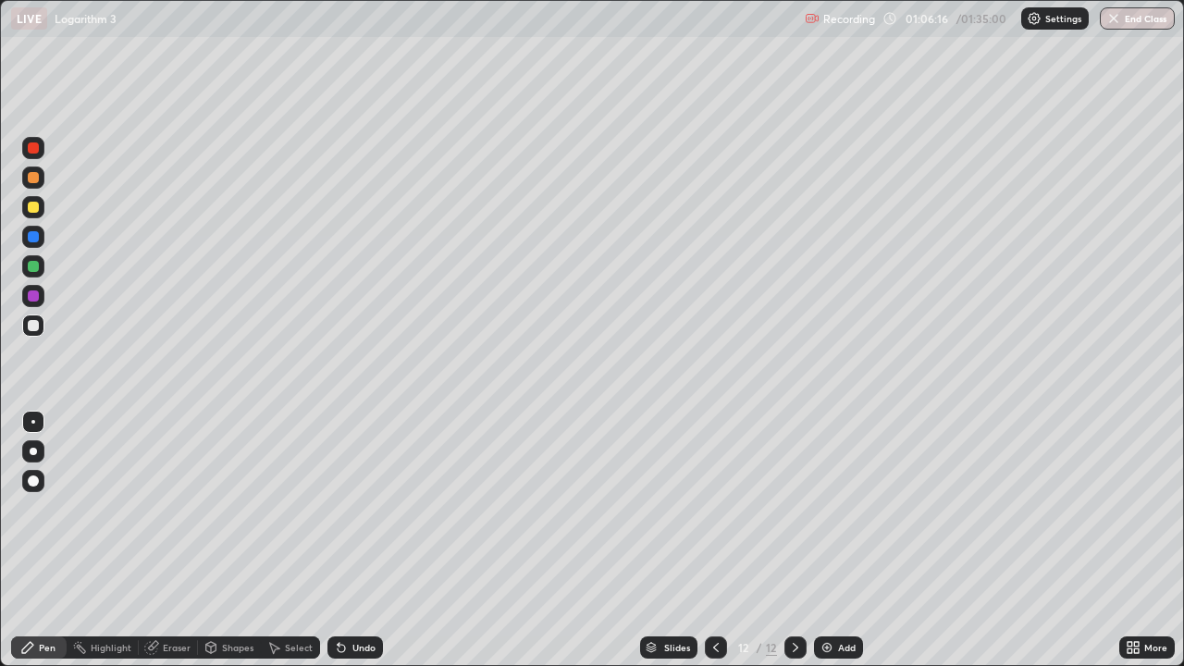
click at [370, 540] on div "Undo" at bounding box center [356, 648] width 56 height 22
click at [365, 540] on div "Undo" at bounding box center [356, 648] width 56 height 22
click at [366, 540] on div "Undo" at bounding box center [356, 648] width 56 height 22
click at [365, 540] on div "Undo" at bounding box center [363, 647] width 23 height 9
click at [838, 540] on div "Add" at bounding box center [847, 647] width 18 height 9
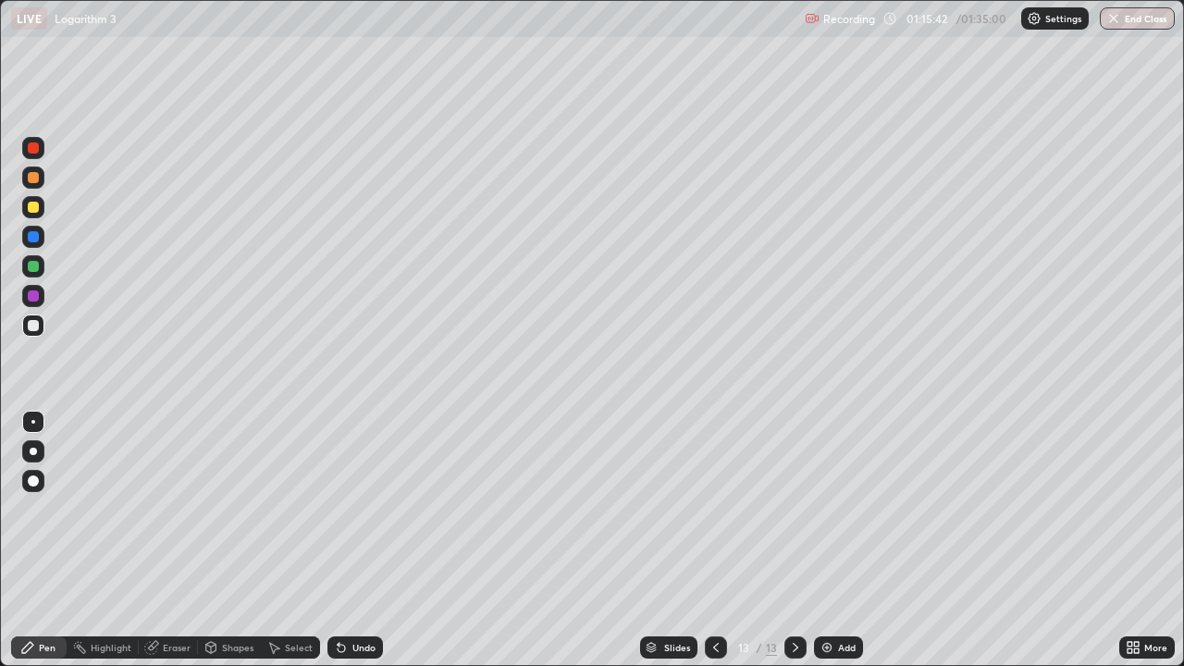
click at [365, 540] on div "Undo" at bounding box center [363, 647] width 23 height 9
click at [356, 540] on div "Undo" at bounding box center [363, 647] width 23 height 9
click at [363, 540] on div "Undo" at bounding box center [356, 648] width 56 height 22
click at [1145, 21] on button "End Class" at bounding box center [1137, 18] width 75 height 22
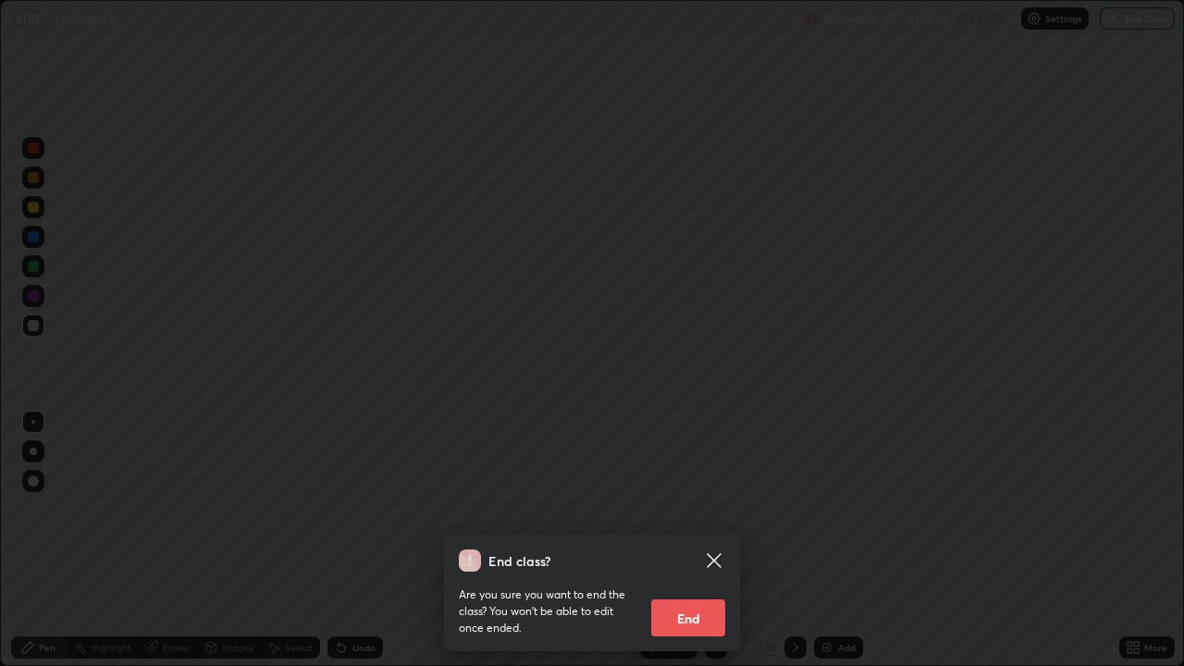
click at [689, 540] on button "End" at bounding box center [688, 617] width 74 height 37
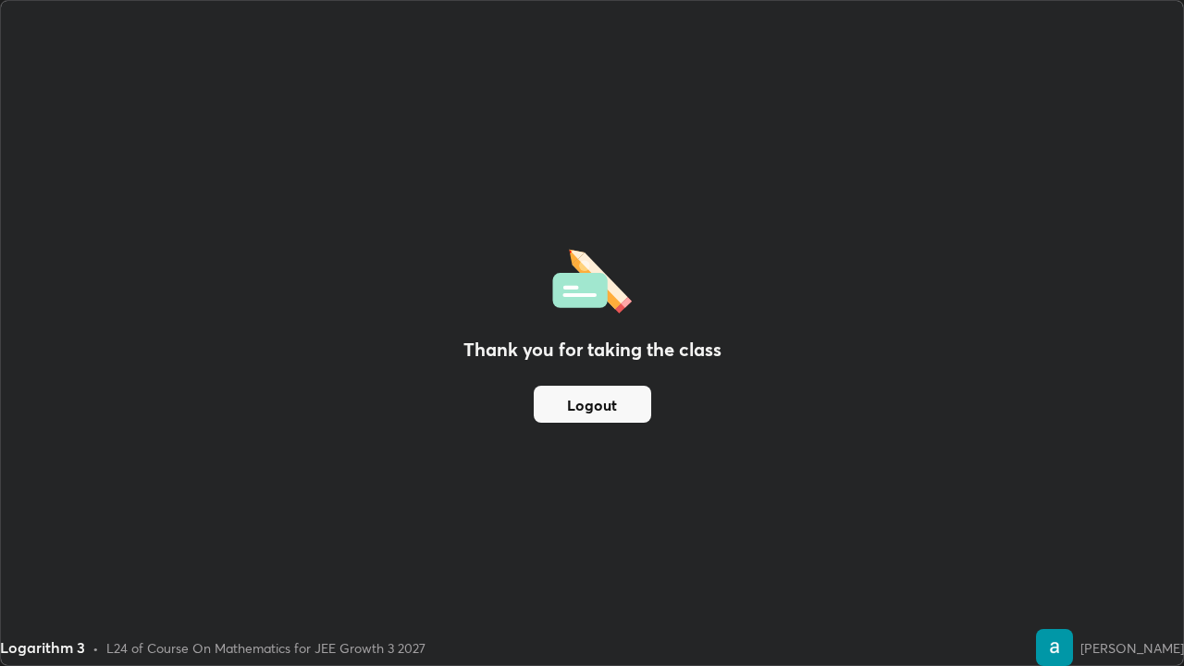
click at [612, 406] on button "Logout" at bounding box center [592, 404] width 117 height 37
click at [601, 411] on button "Logout" at bounding box center [592, 404] width 117 height 37
click at [604, 407] on button "Logout" at bounding box center [592, 404] width 117 height 37
click at [605, 405] on button "Logout" at bounding box center [592, 404] width 117 height 37
